Goal: Task Accomplishment & Management: Use online tool/utility

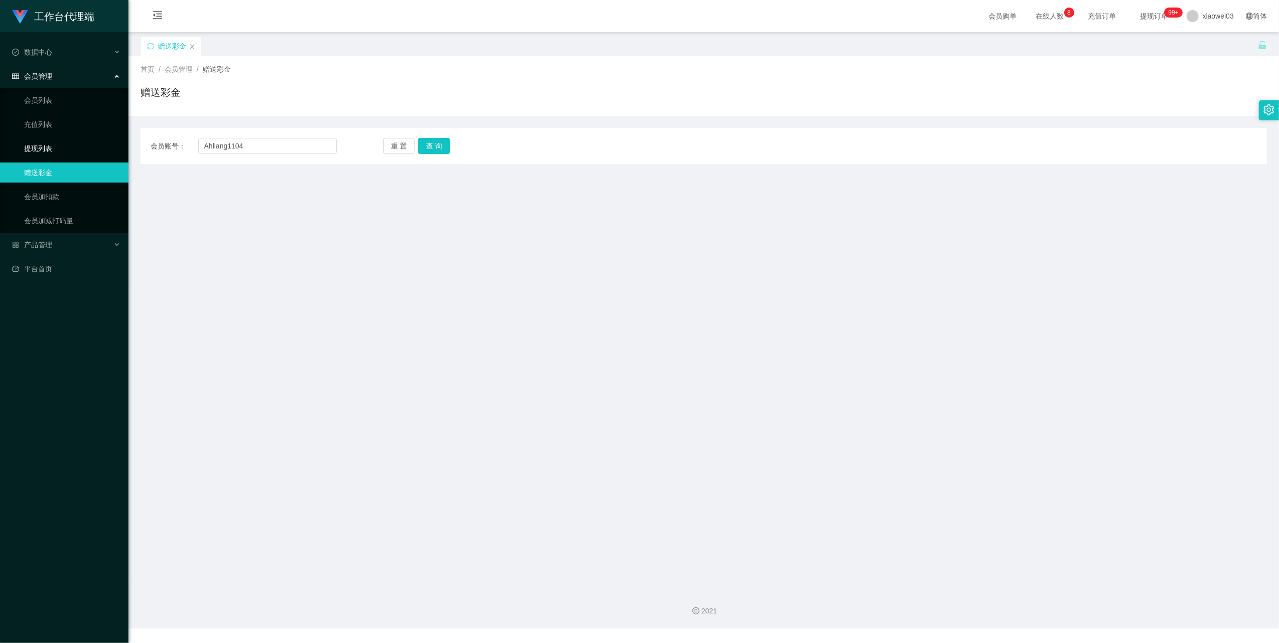
click at [46, 144] on link "提现列表" at bounding box center [72, 148] width 96 height 20
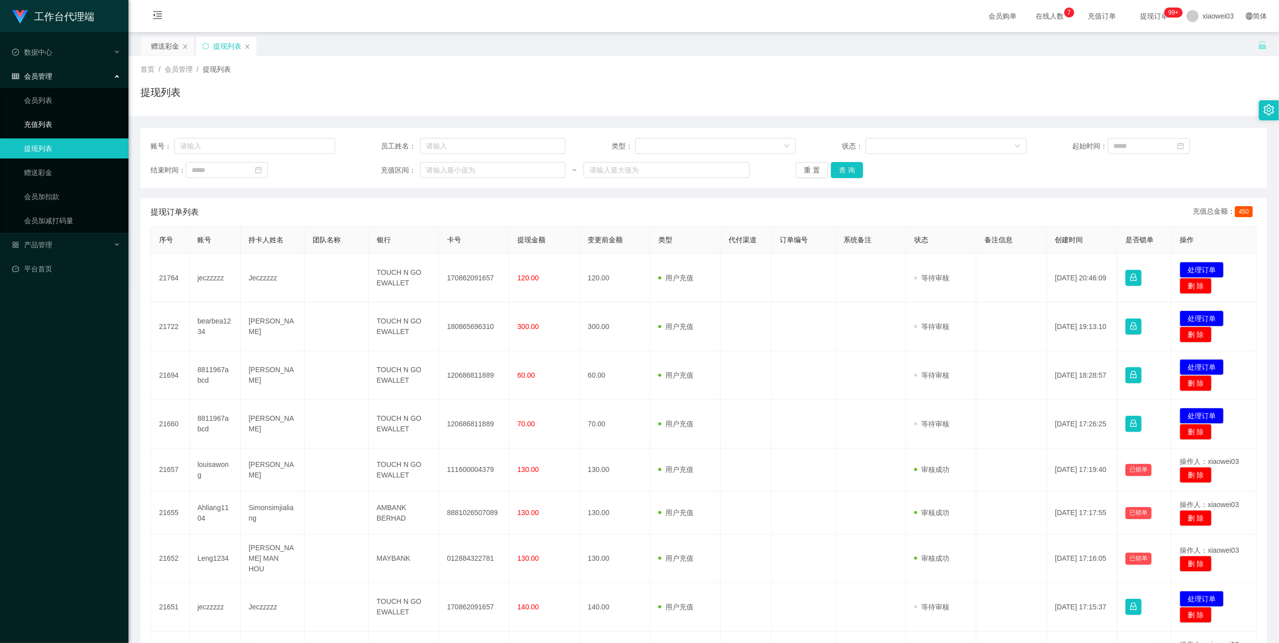
click at [40, 123] on link "充值列表" at bounding box center [72, 124] width 96 height 20
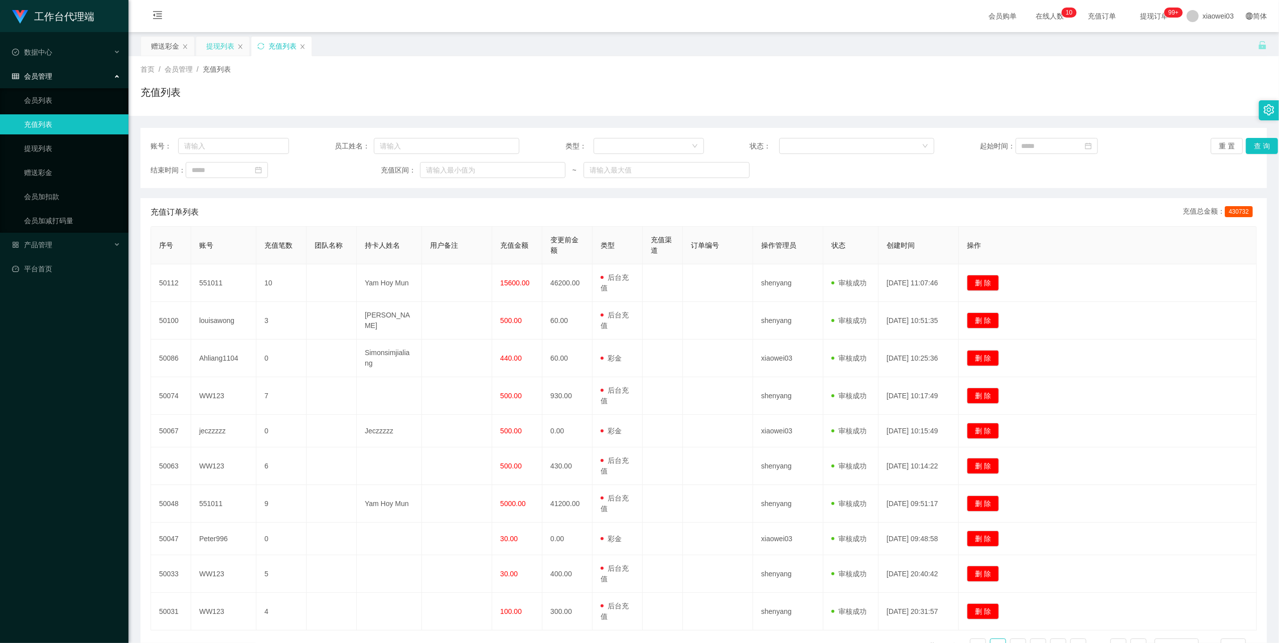
click at [222, 48] on div "提现列表" at bounding box center [220, 46] width 28 height 19
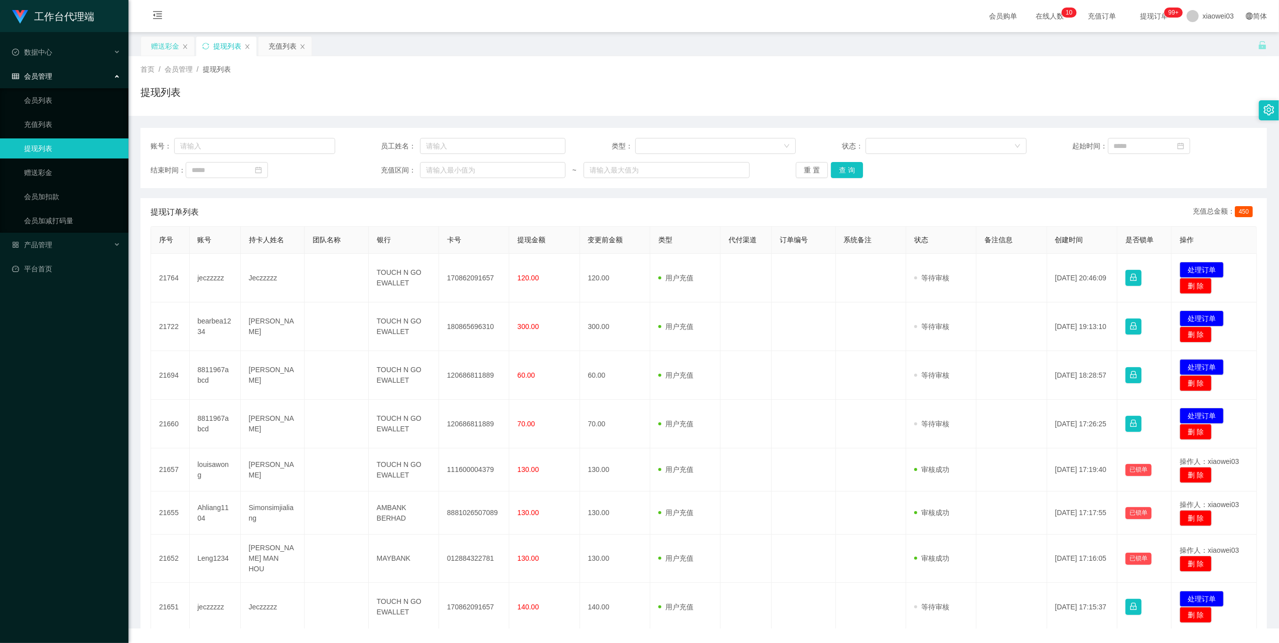
click at [164, 50] on div "赠送彩金" at bounding box center [165, 46] width 28 height 19
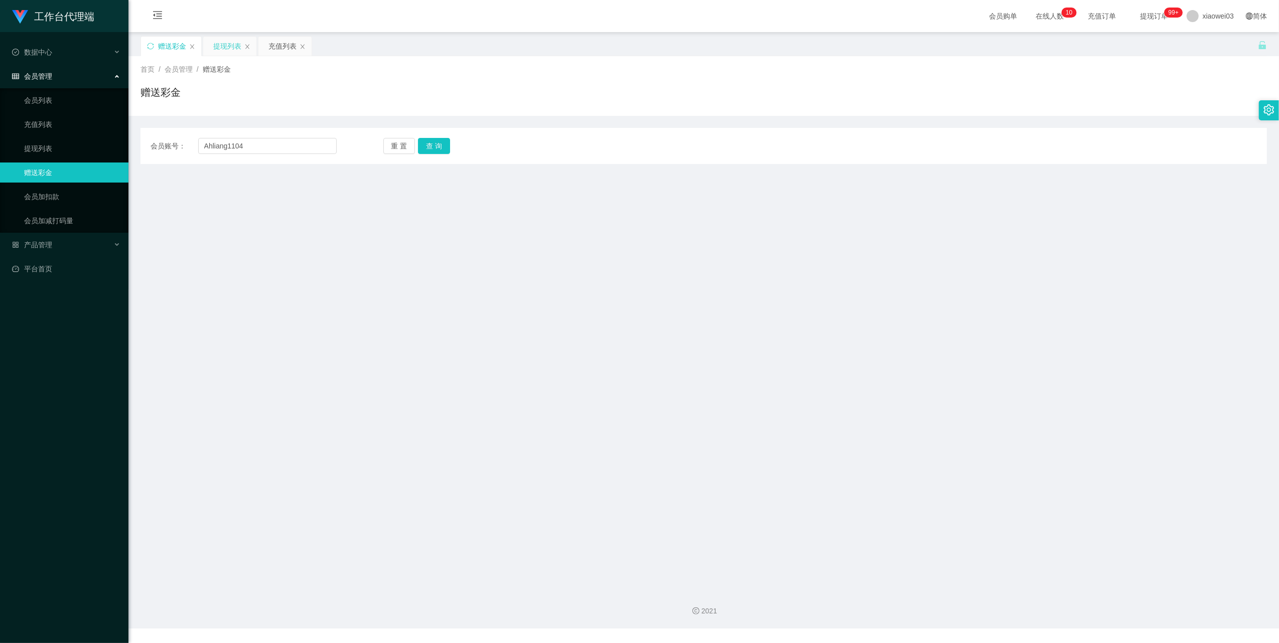
click at [217, 49] on div "提现列表" at bounding box center [227, 46] width 28 height 19
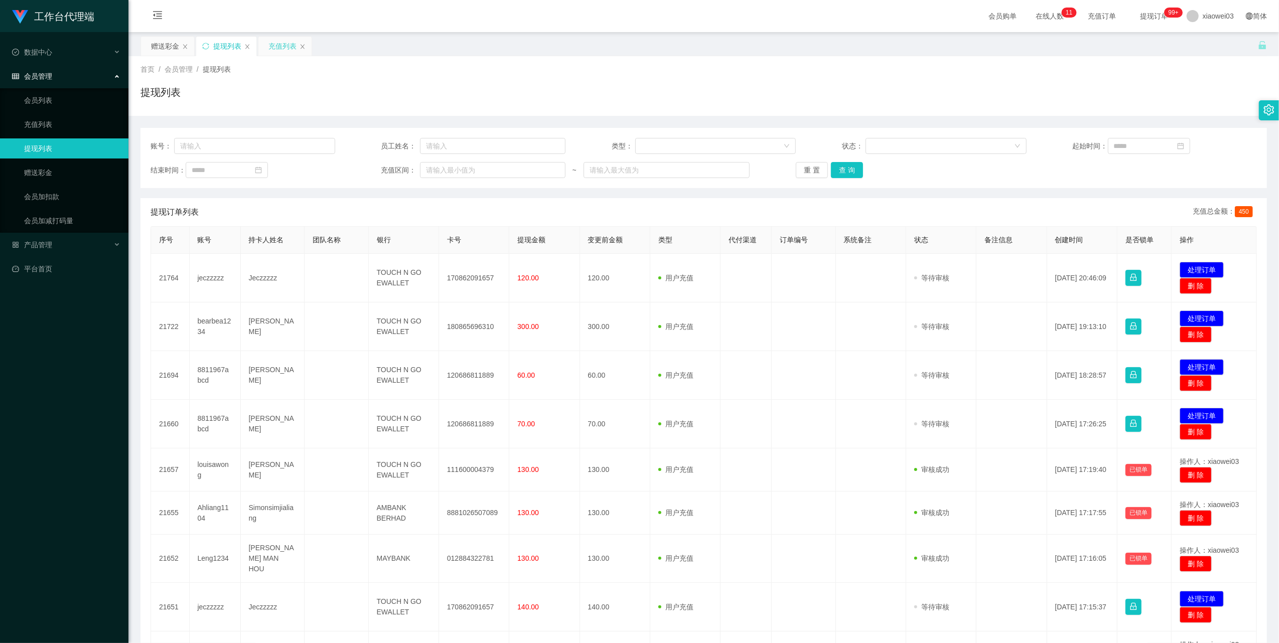
click at [273, 51] on div "充值列表" at bounding box center [282, 46] width 28 height 19
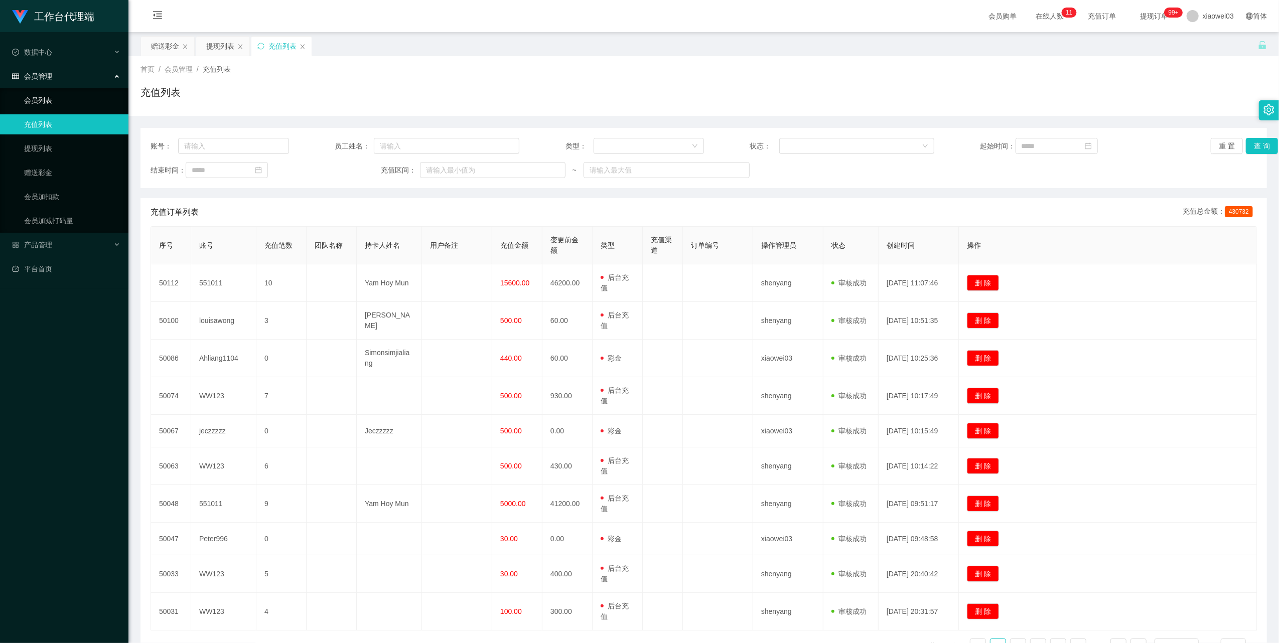
drag, startPoint x: 43, startPoint y: 92, endPoint x: 50, endPoint y: 94, distance: 7.3
click at [43, 92] on link "会员列表" at bounding box center [72, 100] width 96 height 20
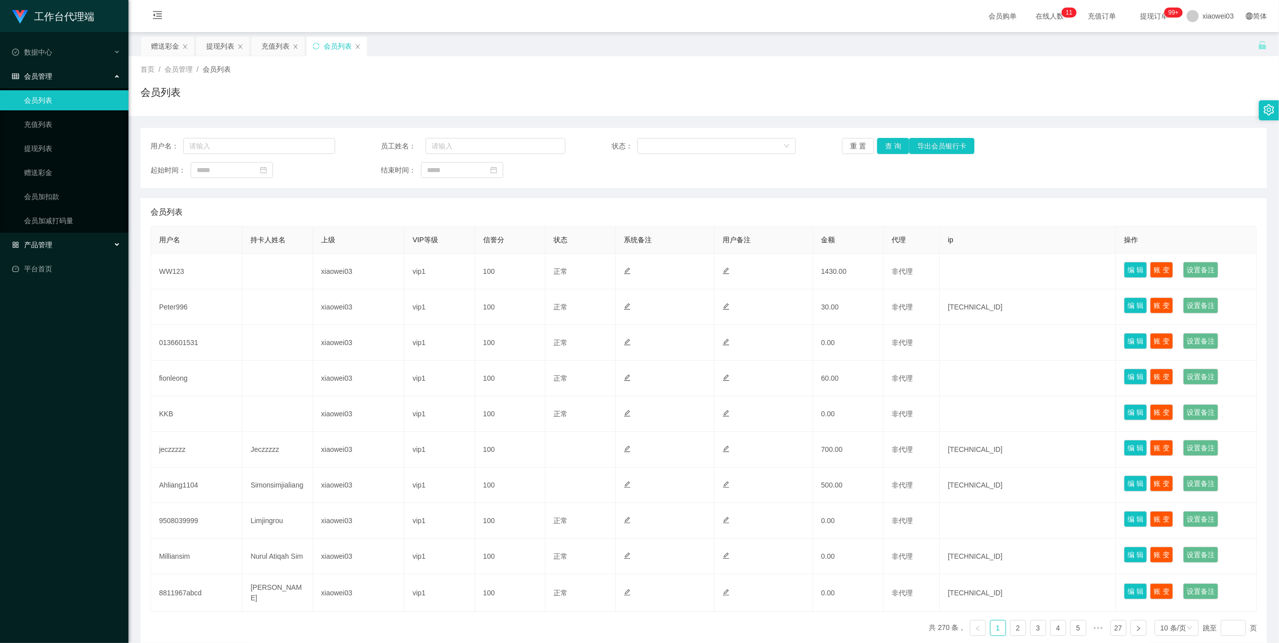
click at [42, 243] on span "产品管理" at bounding box center [32, 245] width 40 height 8
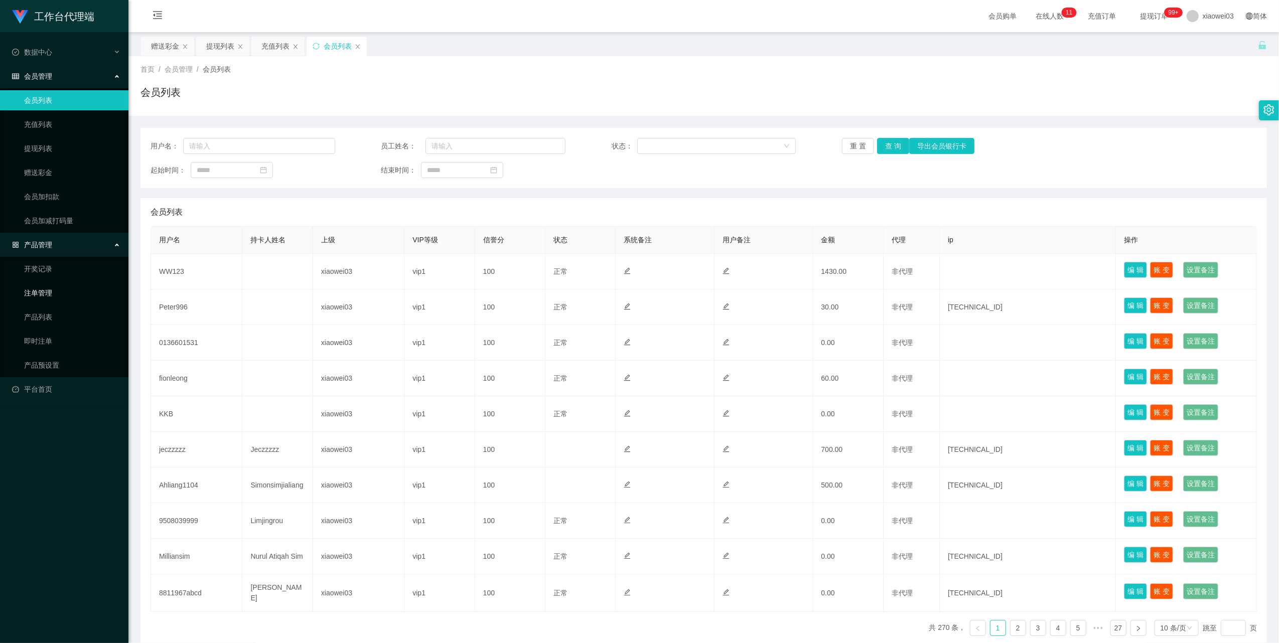
drag, startPoint x: 45, startPoint y: 292, endPoint x: 63, endPoint y: 290, distance: 18.2
click at [45, 293] on link "注单管理" at bounding box center [72, 293] width 96 height 20
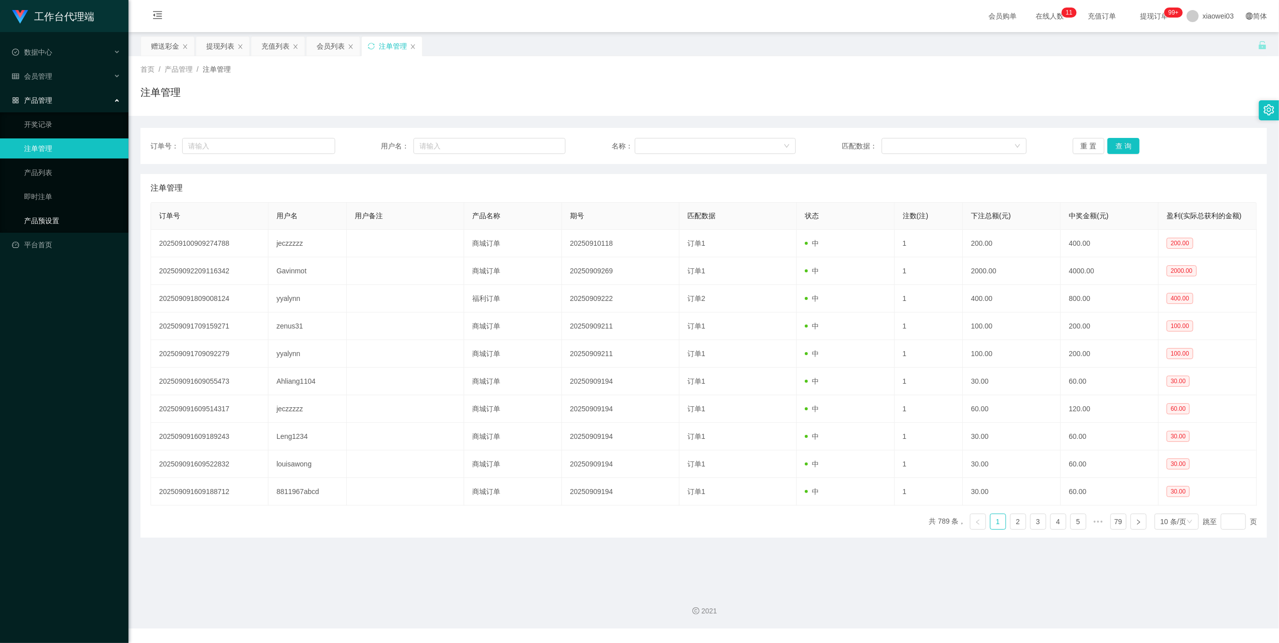
click at [49, 213] on link "产品预设置" at bounding box center [72, 221] width 96 height 20
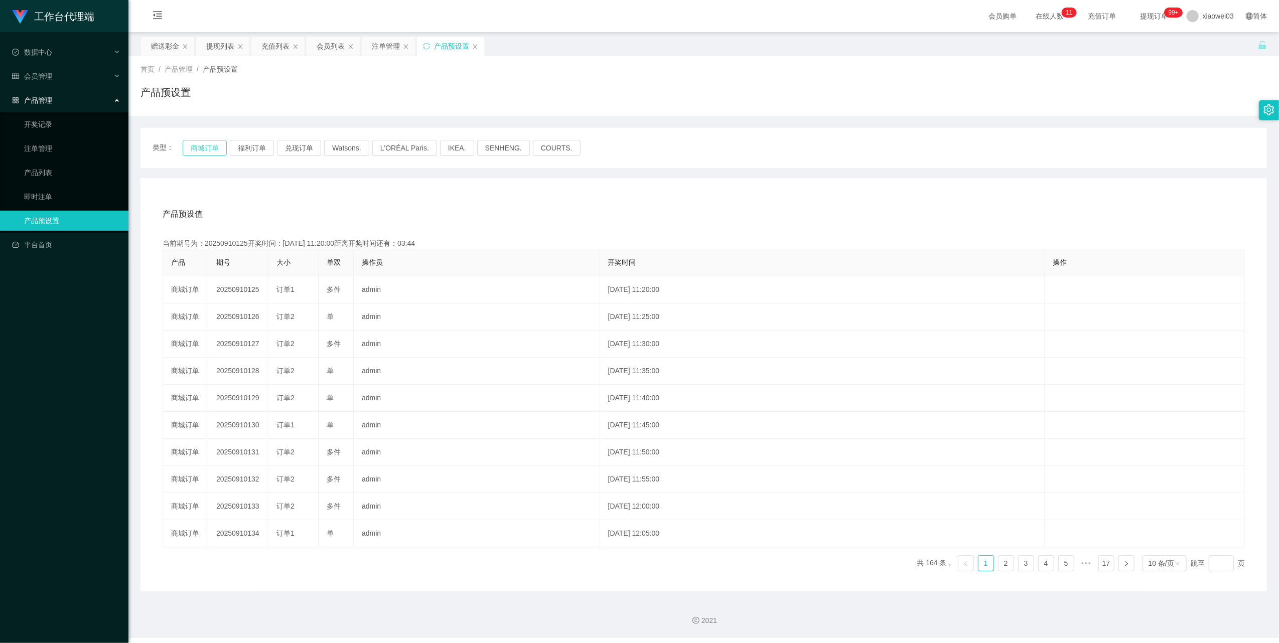
click at [204, 149] on button "商城订单" at bounding box center [205, 148] width 44 height 16
click at [200, 146] on button "商城订单" at bounding box center [205, 148] width 44 height 16
click at [383, 43] on div "注单管理" at bounding box center [386, 46] width 28 height 19
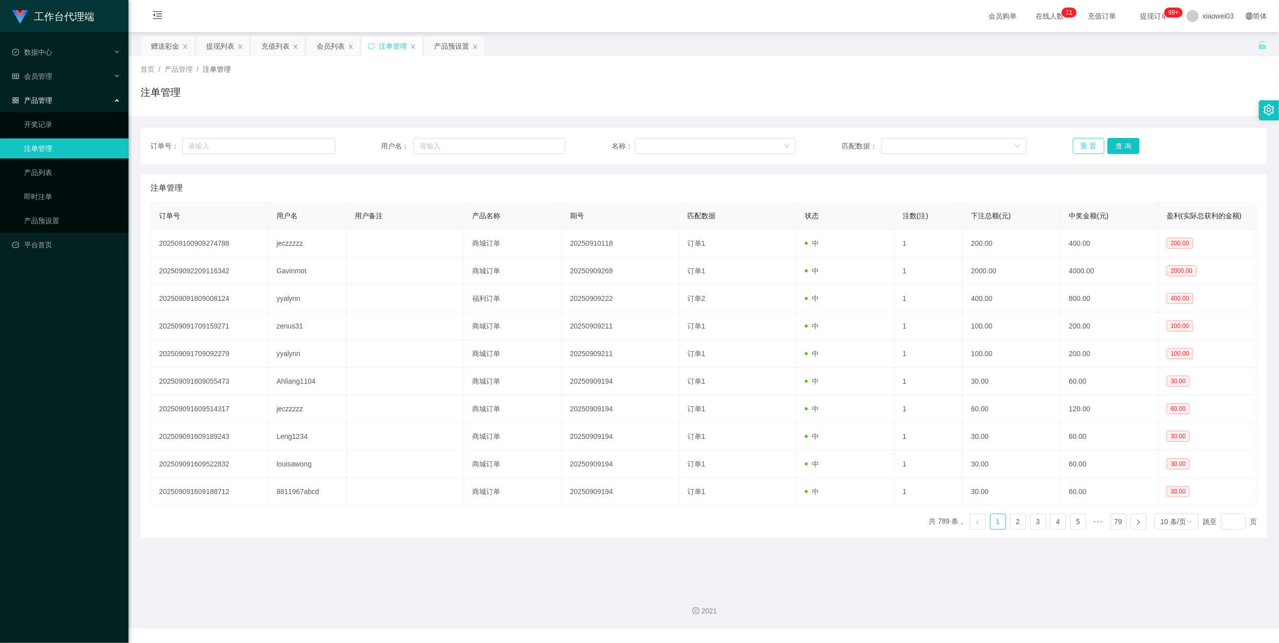
click at [1086, 142] on button "重 置" at bounding box center [1089, 146] width 32 height 16
click at [1112, 146] on button "查 询" at bounding box center [1123, 146] width 32 height 16
click at [205, 41] on div "提现列表" at bounding box center [222, 46] width 53 height 19
click at [165, 47] on div "赠送彩金" at bounding box center [165, 46] width 28 height 19
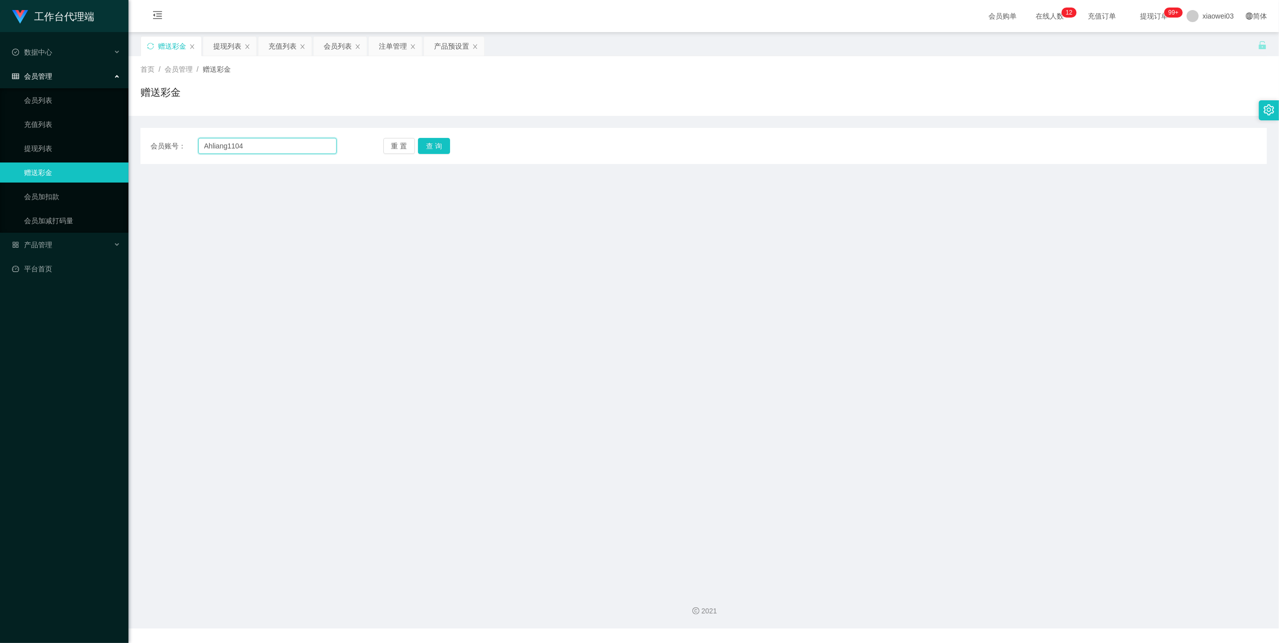
click at [292, 145] on input "Ahliang1104" at bounding box center [267, 146] width 138 height 16
click at [292, 147] on input "Ahliang1104" at bounding box center [267, 146] width 138 height 16
paste input "Peter996"
type input "Peter996"
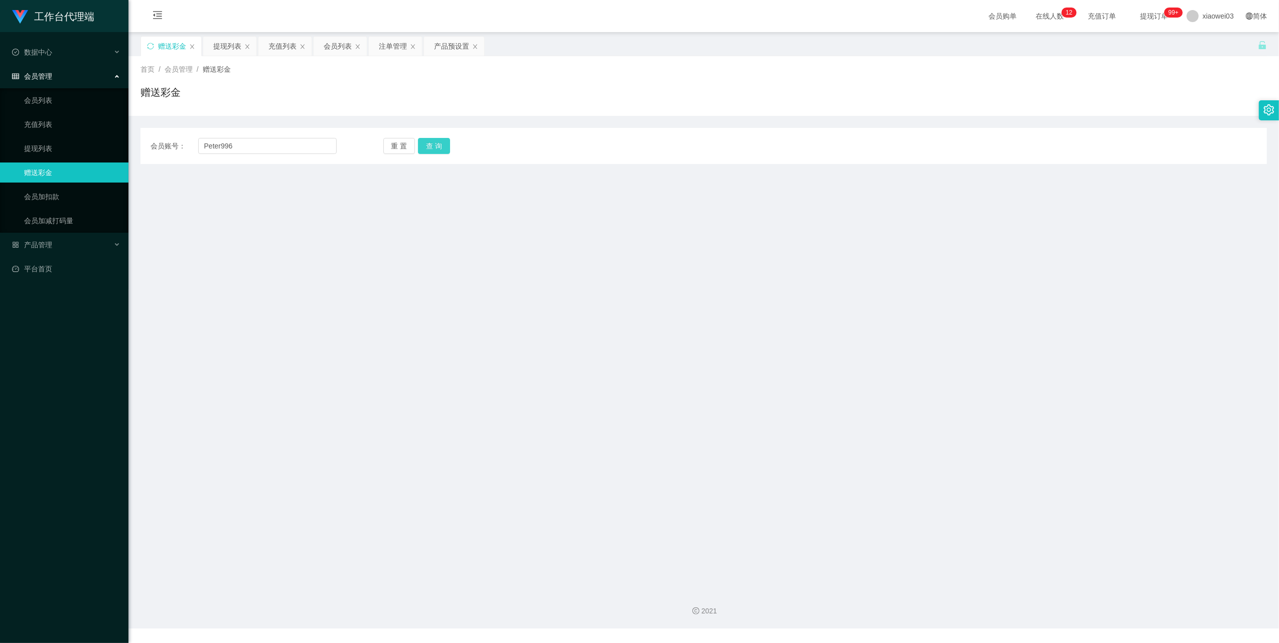
click at [436, 146] on button "查 询" at bounding box center [434, 146] width 32 height 16
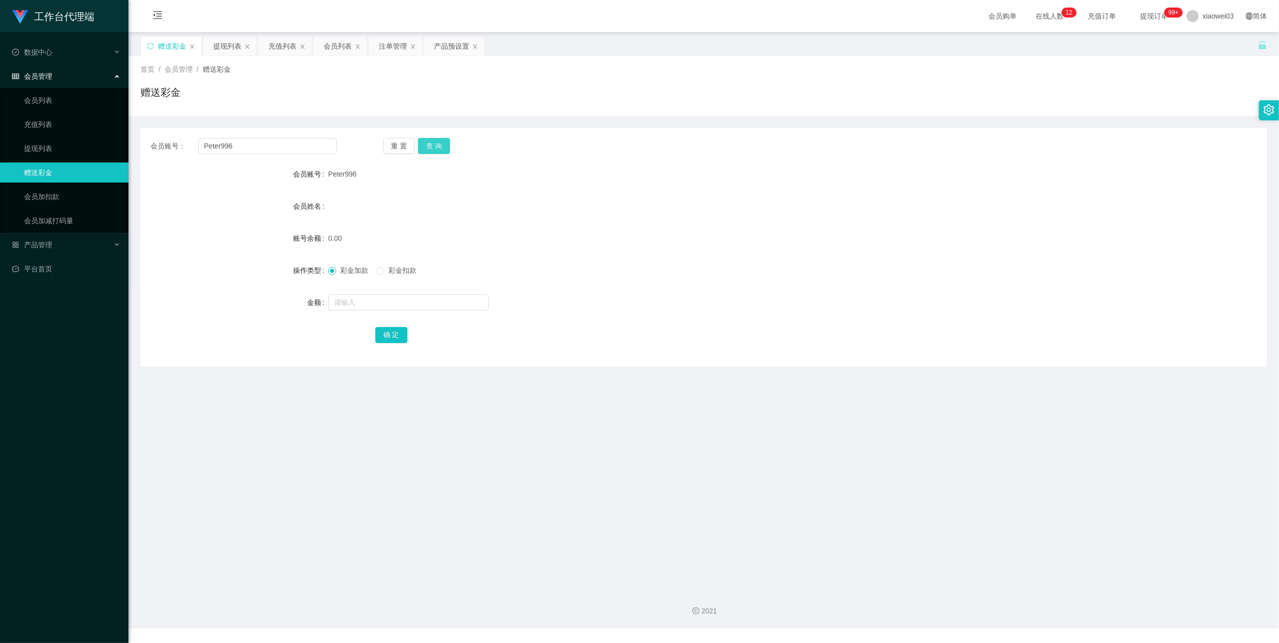
click at [436, 146] on button "查 询" at bounding box center [434, 146] width 32 height 16
click at [436, 146] on div "重 置 查 询" at bounding box center [476, 146] width 186 height 16
drag, startPoint x: 436, startPoint y: 146, endPoint x: 394, endPoint y: 53, distance: 101.7
click at [394, 53] on div "注单管理" at bounding box center [393, 46] width 28 height 19
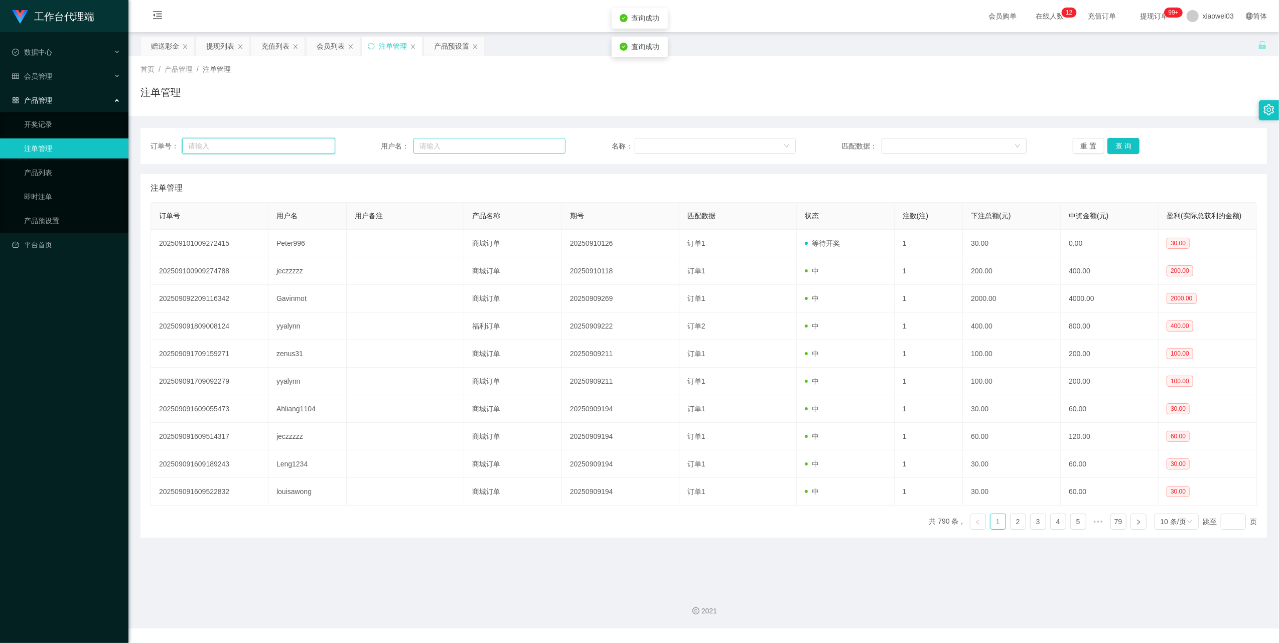
drag, startPoint x: 271, startPoint y: 151, endPoint x: 424, endPoint y: 153, distance: 152.1
click at [273, 150] on input "text" at bounding box center [258, 146] width 153 height 16
click at [463, 149] on input "text" at bounding box center [489, 146] width 152 height 16
paste input "Peter996"
type input "Peter996"
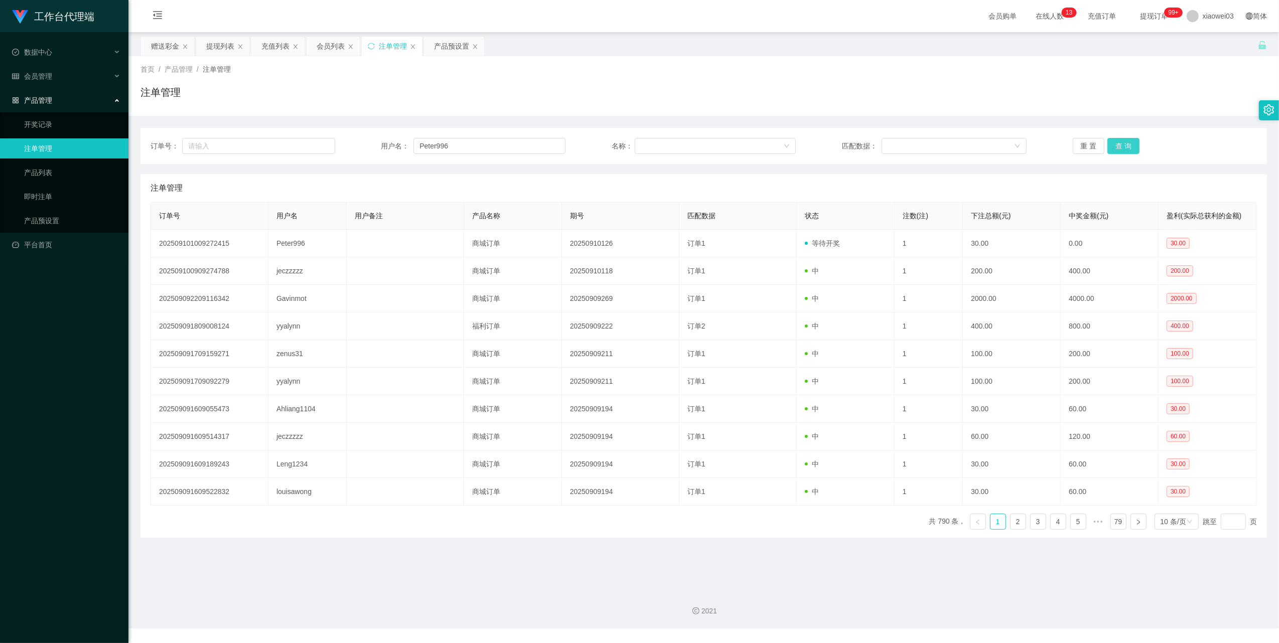
click at [1118, 154] on button "查 询" at bounding box center [1123, 146] width 32 height 16
